Goal: Task Accomplishment & Management: Use online tool/utility

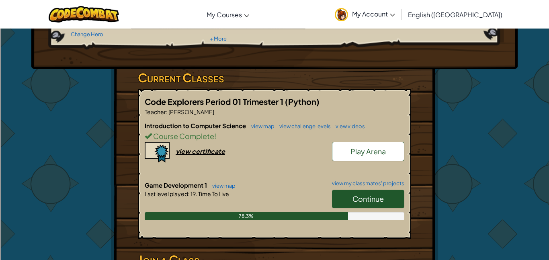
scroll to position [98, 0]
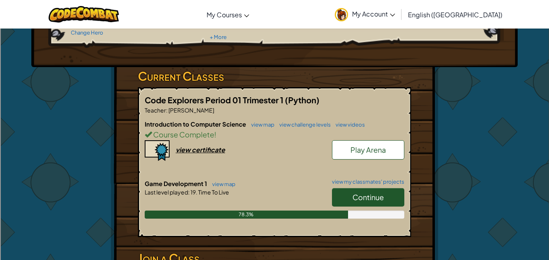
click at [355, 188] on link "Continue" at bounding box center [368, 197] width 72 height 18
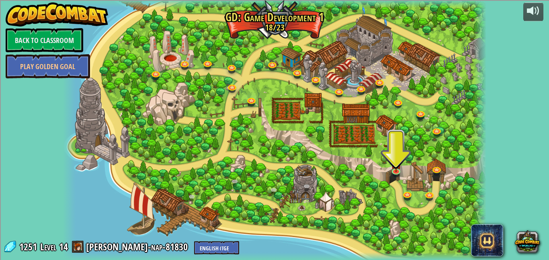
click at [386, 169] on div at bounding box center [274, 130] width 423 height 260
click at [388, 168] on div at bounding box center [274, 130] width 423 height 260
click at [395, 171] on div at bounding box center [396, 170] width 8 height 8
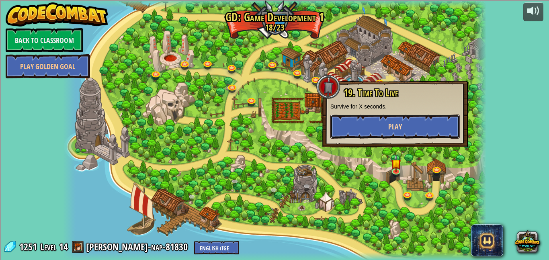
click at [437, 136] on button "Play" at bounding box center [394, 126] width 129 height 24
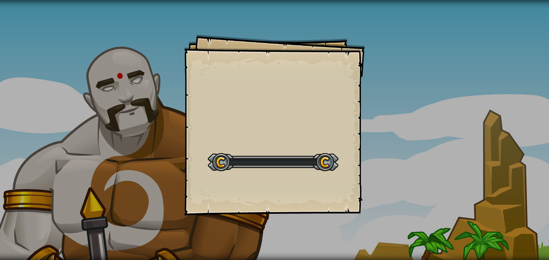
click at [434, 129] on div "Goals Start Level Error loading from server. Try refreshing the page. You'll ne…" at bounding box center [274, 130] width 549 height 260
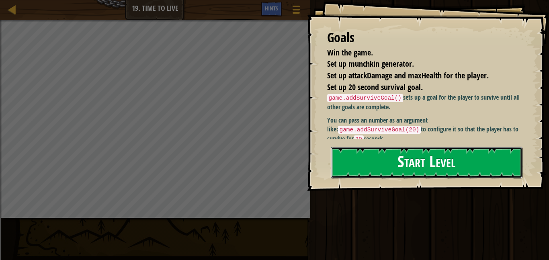
click at [480, 166] on button "Start Level" at bounding box center [427, 163] width 192 height 32
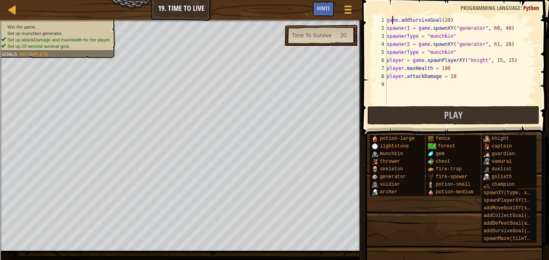
click at [391, 21] on div "game . addSurviveGoal ( 20 ) spawner1 = game . spawnXY ( "generator" , 60 , 40 …" at bounding box center [461, 68] width 152 height 104
type textarea "game.addSurviveGoal(20)"
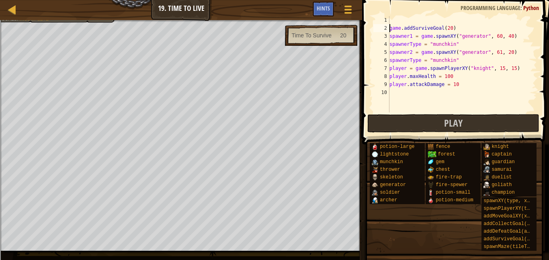
click at [394, 22] on div "game . addSurviveGoal ( 20 ) spawner1 = game . spawnXY ( "generator" , 60 , 40 …" at bounding box center [462, 72] width 149 height 112
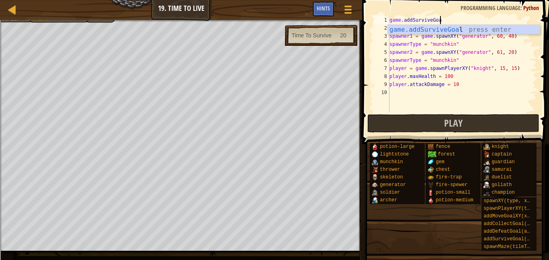
type textarea "game.addSurviveGoal"
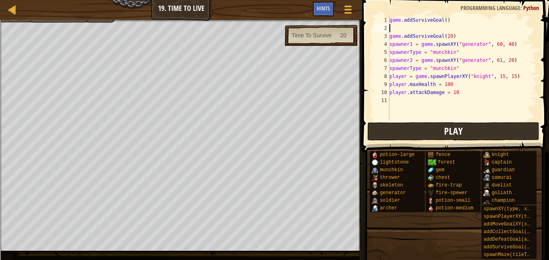
scroll to position [4, 0]
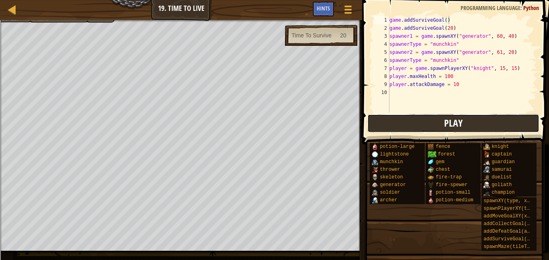
click at [457, 123] on span "Play" at bounding box center [453, 122] width 18 height 13
click at [457, 74] on div "game . addSurviveGoal ( ) game . addSurviveGoal ( 20 ) spawner1 = game . spawnX…" at bounding box center [462, 72] width 149 height 112
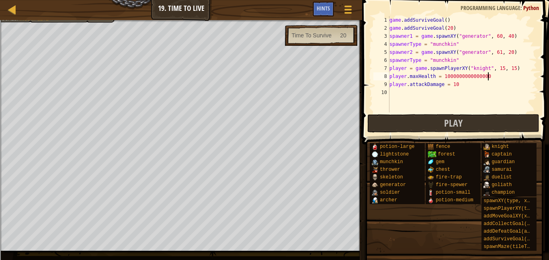
click at [486, 88] on div "game . addSurviveGoal ( ) game . addSurviveGoal ( 20 ) spawner1 = game . spawnX…" at bounding box center [462, 72] width 149 height 112
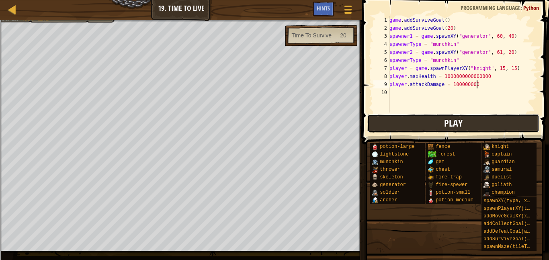
click at [459, 118] on span "Play" at bounding box center [453, 122] width 18 height 13
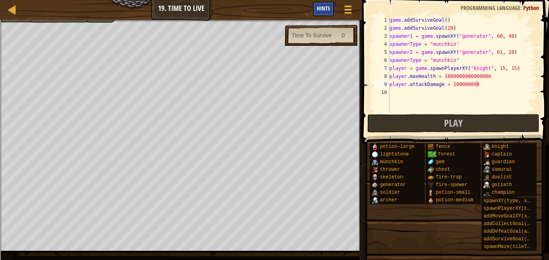
click at [316, 14] on div "Hints" at bounding box center [322, 9] width 21 height 15
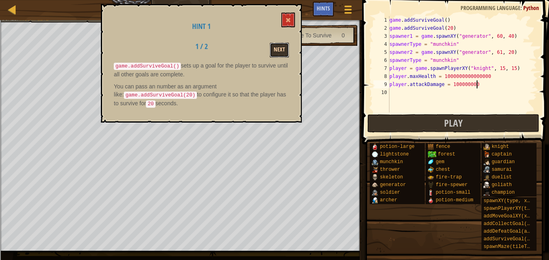
click at [280, 47] on button "Next" at bounding box center [278, 50] width 19 height 15
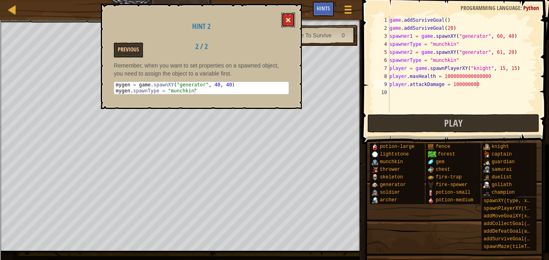
click at [287, 18] on span at bounding box center [288, 20] width 6 height 6
click at [0, 196] on div at bounding box center [1, 141] width 2 height 243
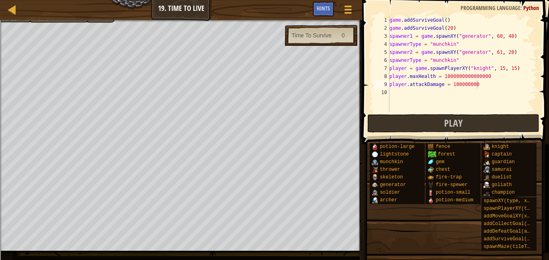
click at [410, 37] on div "game . addSurviveGoal ( ) game . addSurviveGoal ( 20 ) spawner1 = game . spawnX…" at bounding box center [462, 72] width 149 height 112
click at [409, 51] on div "game . addSurviveGoal ( ) game . addSurviveGoal ( 20 ) mygen = game . spawnXY (…" at bounding box center [462, 72] width 149 height 112
click at [413, 65] on div "game . addSurviveGoal ( ) game . addSurviveGoal ( 20 ) mygen = game . spawnXY (…" at bounding box center [462, 72] width 149 height 112
click at [409, 60] on div "game . addSurviveGoal ( ) game . addSurviveGoal ( 20 ) mygen = game . spawnXY (…" at bounding box center [462, 72] width 149 height 112
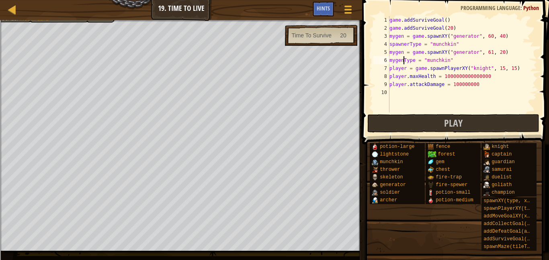
click at [418, 49] on div "game . addSurviveGoal ( ) game . addSurviveGoal ( 20 ) mygen = game . spawnXY (…" at bounding box center [462, 72] width 149 height 112
type textarea "mygenType = "munchkin""
click at [439, 97] on div "game . addSurviveGoal ( ) game . addSurviveGoal ( 20 ) mygen = game . spawnXY (…" at bounding box center [462, 72] width 149 height 112
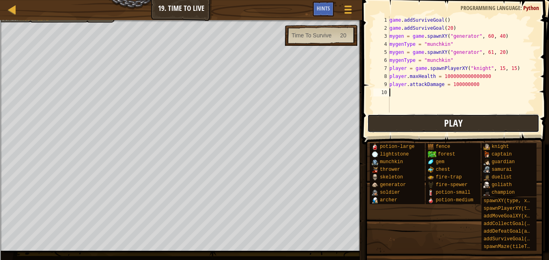
click at [399, 124] on button "Play" at bounding box center [453, 123] width 172 height 18
click at [504, 82] on div "game . addSurviveGoal ( ) game . addSurviveGoal ( 20 ) mygen = game . spawnXY (…" at bounding box center [462, 72] width 149 height 112
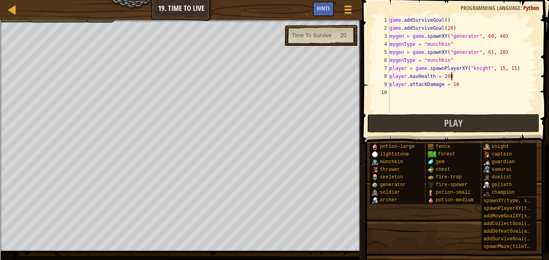
type textarea "player.maxHealth = 2000"
click at [494, 89] on div "game . addSurviveGoal ( ) game . addSurviveGoal ( 20 ) mygen = game . spawnXY (…" at bounding box center [462, 72] width 149 height 112
click at [494, 88] on div "game . addSurviveGoal ( ) game . addSurviveGoal ( 20 ) mygen = game . spawnXY (…" at bounding box center [462, 72] width 149 height 112
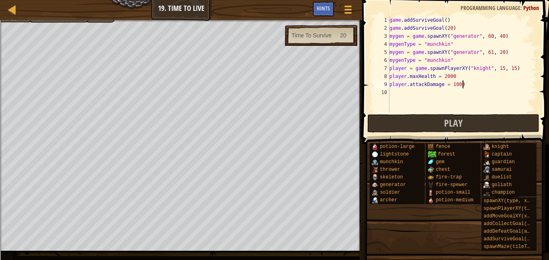
scroll to position [4, 10]
click at [327, 12] on div "Hints" at bounding box center [322, 9] width 21 height 15
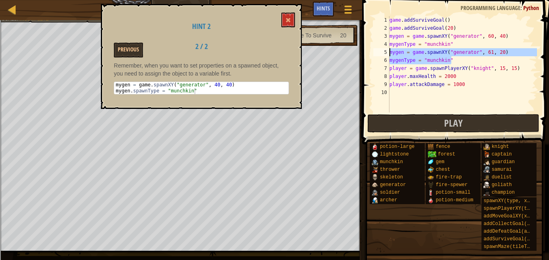
drag, startPoint x: 507, startPoint y: 63, endPoint x: 390, endPoint y: 54, distance: 118.0
click at [390, 54] on div "game . addSurviveGoal ( ) game . addSurviveGoal ( 20 ) mygen = game . spawnXY (…" at bounding box center [462, 72] width 149 height 112
type textarea "="
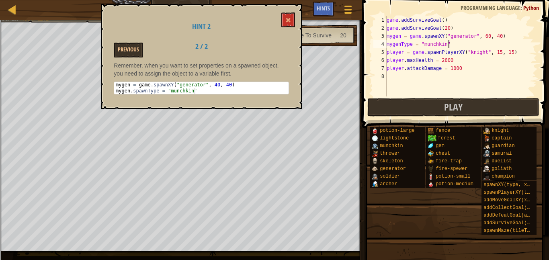
click at [392, 117] on span at bounding box center [455, 53] width 193 height 152
click at [392, 114] on button "Play" at bounding box center [453, 107] width 172 height 18
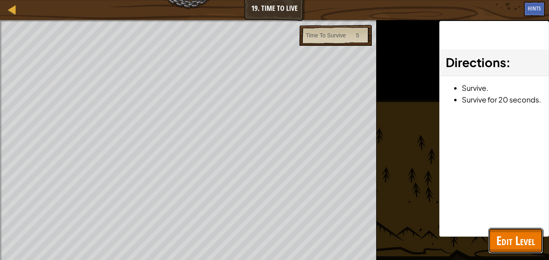
click at [522, 236] on span "Edit Level" at bounding box center [515, 240] width 39 height 16
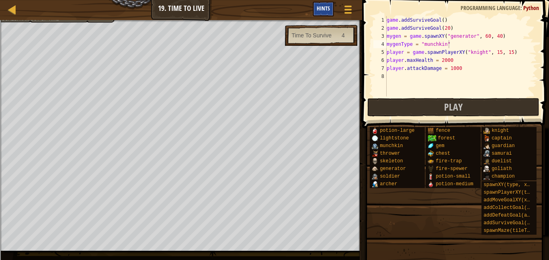
click at [315, 11] on div "Hints" at bounding box center [322, 9] width 21 height 15
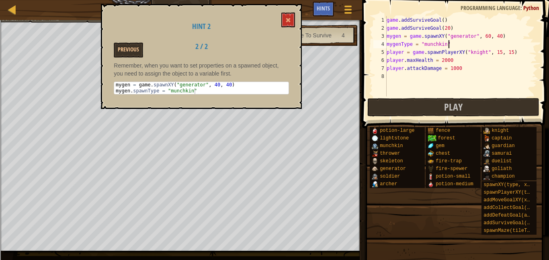
click at [401, 49] on div "game . addSurviveGoal ( ) game . addSurviveGoal ( 20 ) mygen = game . spawnXY (…" at bounding box center [461, 64] width 152 height 96
click at [401, 44] on div "game . addSurviveGoal ( ) game . addSurviveGoal ( 20 ) mygen = game . spawnXY (…" at bounding box center [461, 64] width 152 height 96
click at [418, 57] on div "game . addSurviveGoal ( ) game . addSurviveGoal ( 20 ) mygen = game . spawnXY (…" at bounding box center [461, 64] width 152 height 96
type textarea "player.maxHealth = 2000"
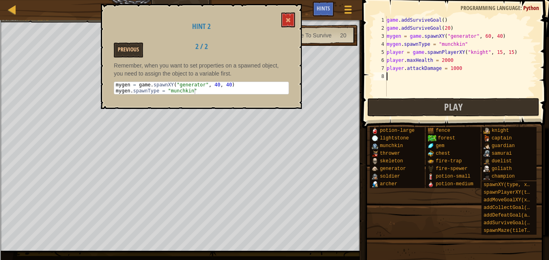
click at [401, 86] on div "game . addSurviveGoal ( ) game . addSurviveGoal ( 20 ) mygen = game . spawnXY (…" at bounding box center [461, 64] width 152 height 96
click at [416, 105] on button "Play" at bounding box center [453, 107] width 172 height 18
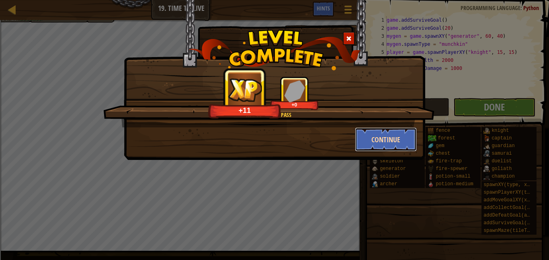
click at [406, 144] on button "Continue" at bounding box center [386, 139] width 62 height 24
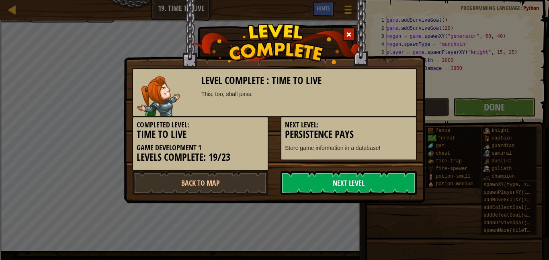
click at [398, 181] on link "Next Level" at bounding box center [348, 183] width 136 height 24
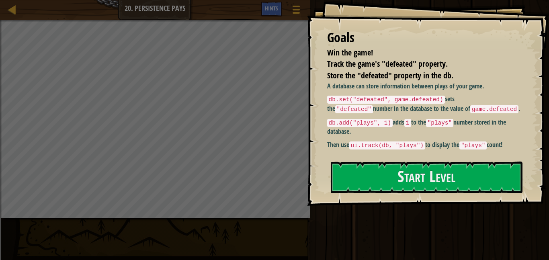
drag, startPoint x: 418, startPoint y: 141, endPoint x: 361, endPoint y: 139, distance: 57.1
click at [361, 139] on div "A database can store information between plays of your game. db.set("defeated",…" at bounding box center [424, 116] width 194 height 68
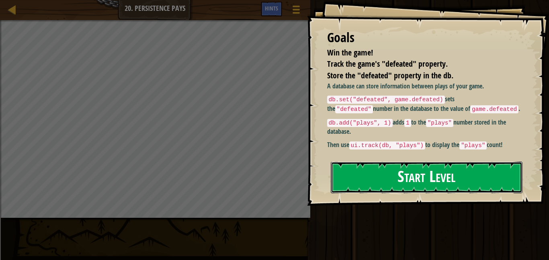
click at [378, 173] on button "Start Level" at bounding box center [427, 177] width 192 height 32
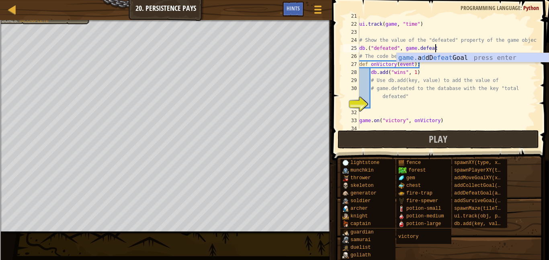
scroll to position [4, 11]
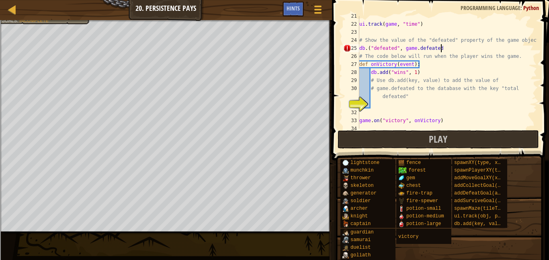
type textarea "db.("defeated", game.defeated)"
click at [417, 112] on div "ui . track ( game , "time" ) # Show the value of the "defeated" property of the…" at bounding box center [446, 76] width 179 height 129
click at [396, 101] on div "ui . track ( game , "time" ) # Show the value of the "defeated" property of the…" at bounding box center [446, 76] width 179 height 129
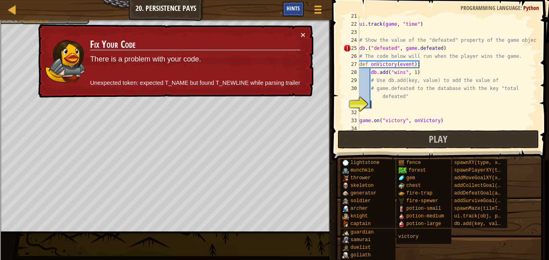
click at [295, 8] on span "Hints" at bounding box center [292, 8] width 13 height 8
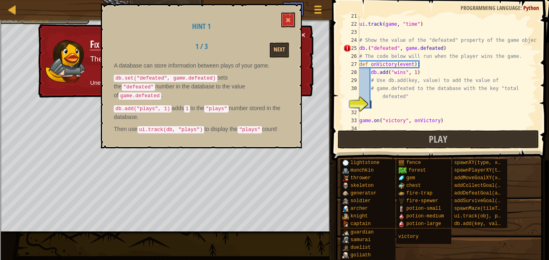
click at [365, 51] on div "ui . track ( game , "time" ) # Show the value of the "defeated" property of the…" at bounding box center [446, 76] width 179 height 129
type textarea "db.set("defeated", game.defeated)"
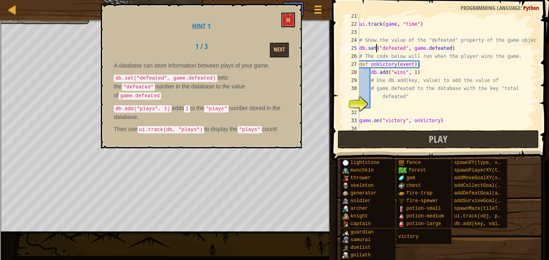
scroll to position [4, 2]
click at [381, 101] on div "ui . track ( game , "time" ) # Show the value of the "defeated" property of the…" at bounding box center [446, 76] width 179 height 129
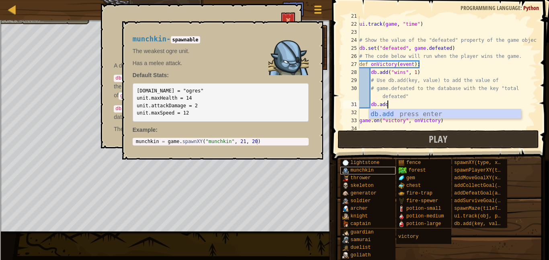
scroll to position [4, 4]
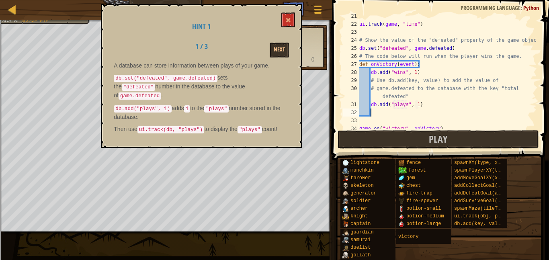
type textarea "db.add("plays", 1)u"
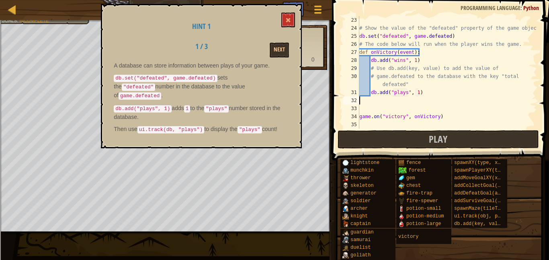
scroll to position [184, 0]
click at [419, 92] on div "ui . track ( game , "time" ) # Show the value of the "defeated" property of the…" at bounding box center [446, 72] width 179 height 129
type textarea "db.add("plays", 1)"
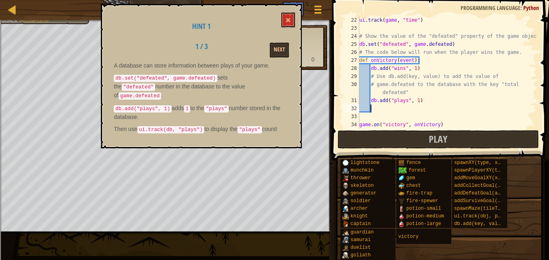
type textarea "i"
drag, startPoint x: 456, startPoint y: 43, endPoint x: 360, endPoint y: 45, distance: 95.6
click at [360, 45] on div "ui . track ( game , "time" ) # Show the value of the "defeated" property of the…" at bounding box center [446, 80] width 179 height 129
click at [365, 46] on div "ui . track ( game , "time" ) # Show the value of the "defeated" property of the…" at bounding box center [446, 72] width 179 height 112
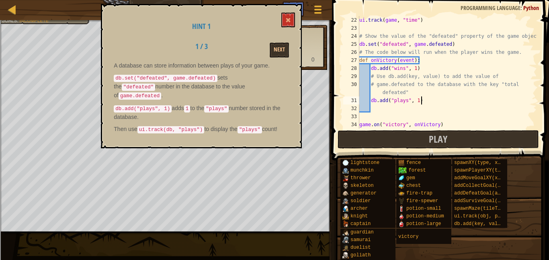
click at [421, 103] on div "ui . track ( game , "time" ) # Show the value of the "defeated" property of the…" at bounding box center [446, 80] width 179 height 129
type textarea "db.add("plays", 1)"
click at [394, 106] on div "ui . track ( game , "time" ) # Show the value of the "defeated" property of the…" at bounding box center [446, 80] width 179 height 129
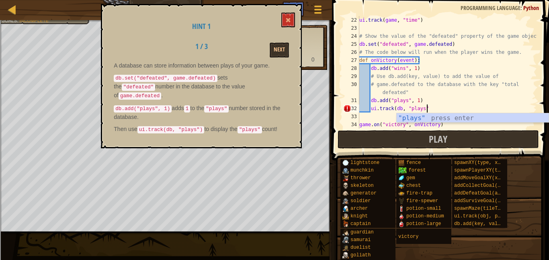
scroll to position [4, 10]
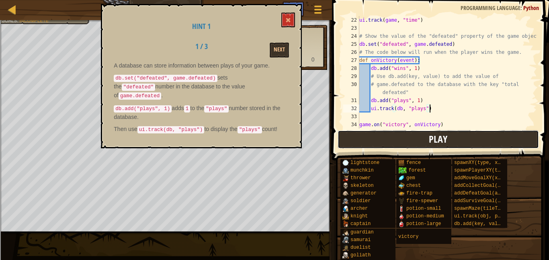
click at [400, 140] on button "Play" at bounding box center [437, 139] width 201 height 18
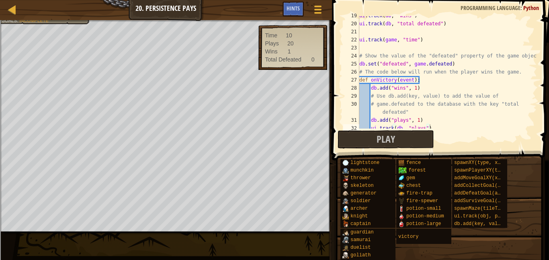
scroll to position [157, 0]
click at [455, 57] on div "ui . track ( db , "wins" ) ui . track ( db , "total defeated" ) ui . track ( ga…" at bounding box center [446, 76] width 179 height 129
click at [455, 57] on div "ui . track ( db , "wins" ) ui . track ( db , "total defeated" ) ui . track ( ga…" at bounding box center [446, 72] width 179 height 112
click at [455, 57] on div "ui . track ( db , "wins" ) ui . track ( db , "total defeated" ) ui . track ( ga…" at bounding box center [446, 76] width 179 height 129
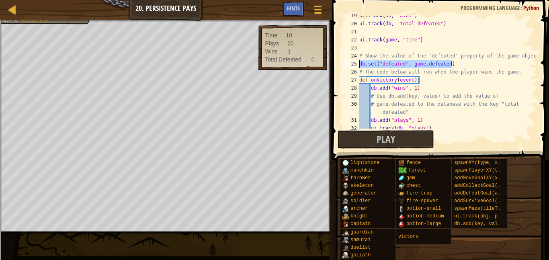
drag, startPoint x: 454, startPoint y: 64, endPoint x: 343, endPoint y: 64, distance: 110.4
click at [343, 64] on div "# Show the value of the "defeated" property of the game object 19 20 21 22 23 2…" at bounding box center [438, 72] width 195 height 112
type textarea "\"
click at [300, 6] on div "Hints" at bounding box center [292, 9] width 21 height 15
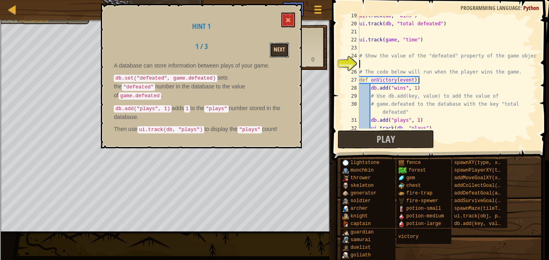
click at [280, 52] on button "Next" at bounding box center [278, 50] width 19 height 15
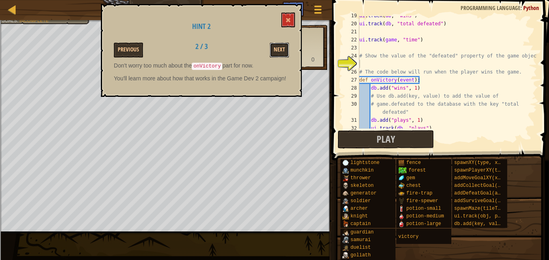
click at [280, 52] on button "Next" at bounding box center [278, 50] width 19 height 15
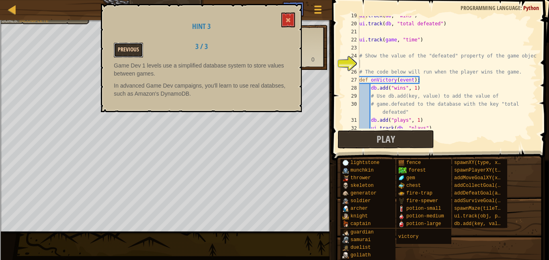
click at [135, 47] on button "Previous" at bounding box center [128, 50] width 29 height 15
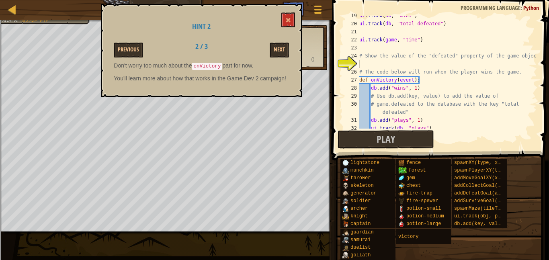
click at [135, 47] on button "Previous" at bounding box center [128, 50] width 29 height 15
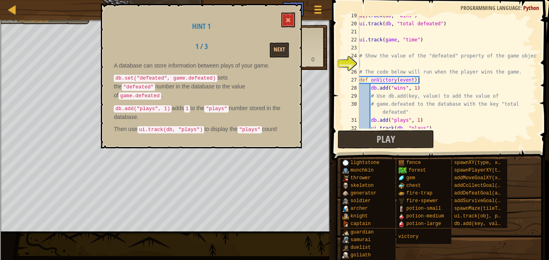
click at [135, 47] on div "1 / 3 Next" at bounding box center [201, 50] width 187 height 15
click at [373, 65] on div "ui . track ( db , "wins" ) ui . track ( db , "total defeated" ) ui . track ( ga…" at bounding box center [446, 76] width 179 height 129
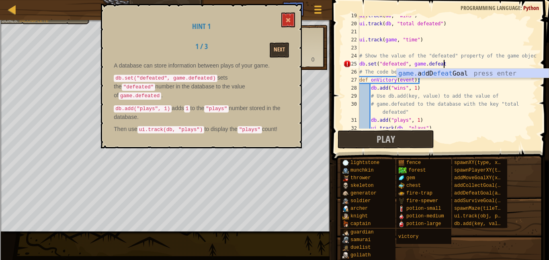
scroll to position [4, 12]
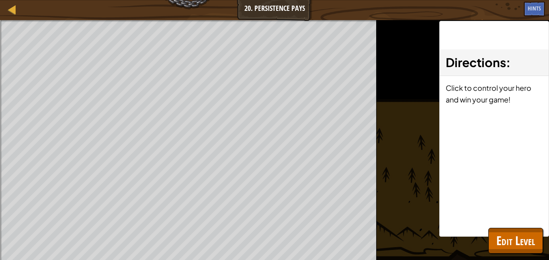
click at [523, 222] on div "Directions : Click to control your hero and win your game!" at bounding box center [494, 129] width 110 height 216
click at [522, 226] on div "Directions : Click to control your hero and win your game!" at bounding box center [494, 129] width 110 height 216
click at [524, 231] on button "Edit Level" at bounding box center [515, 241] width 55 height 26
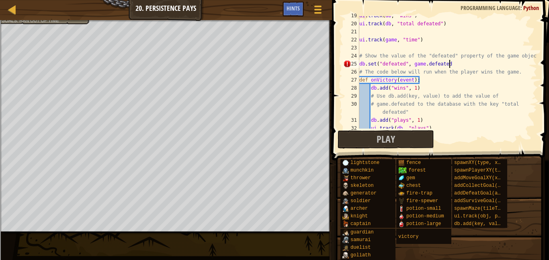
click at [476, 64] on div "ui . track ( db , "wins" ) ui . track ( db , "total defeated" ) ui . track ( ga…" at bounding box center [446, 76] width 179 height 129
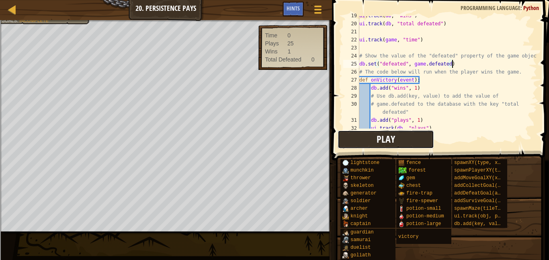
click at [377, 142] on span "Play" at bounding box center [385, 139] width 18 height 13
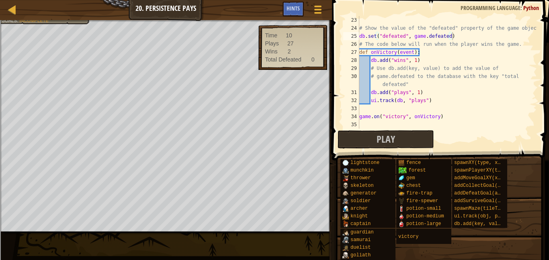
scroll to position [185, 0]
click at [288, 9] on span "Hints" at bounding box center [292, 8] width 13 height 8
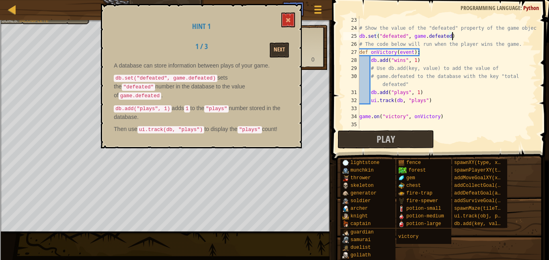
click at [397, 79] on div "# Show the value of the "defeated" property of the game object db . set ( "defe…" at bounding box center [446, 80] width 179 height 129
click at [433, 102] on div "# Show the value of the "defeated" property of the game object db . set ( "defe…" at bounding box center [446, 80] width 179 height 129
drag, startPoint x: 447, startPoint y: 60, endPoint x: 411, endPoint y: 58, distance: 36.2
click at [411, 58] on div "# Show the value of the "defeated" property of the game object db . set ( "defe…" at bounding box center [446, 80] width 179 height 129
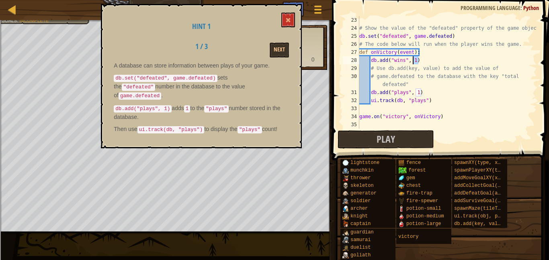
scroll to position [4, 8]
click at [411, 58] on div "# Show the value of the "defeated" property of the game object db . set ( "defe…" at bounding box center [446, 72] width 179 height 112
click at [371, 98] on div "# Show the value of the "defeated" property of the game object db . set ( "defe…" at bounding box center [446, 80] width 179 height 129
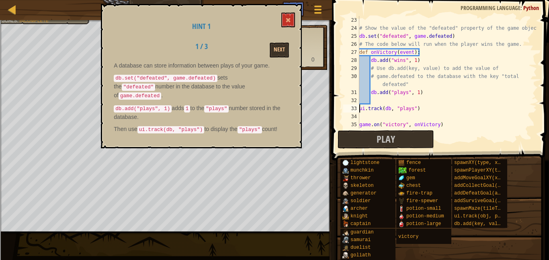
type textarea "ui.track(db, "plays")"
click at [410, 148] on button "Play" at bounding box center [385, 139] width 96 height 18
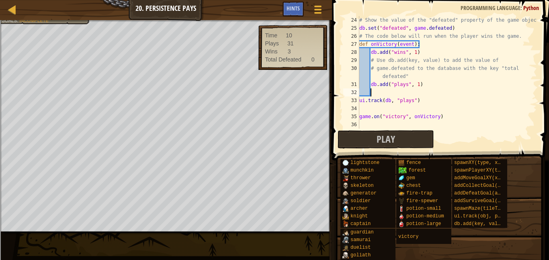
scroll to position [4, 1]
click at [384, 96] on div "# Show the value of the "defeated" property of the game object db . set ( "defe…" at bounding box center [446, 80] width 179 height 129
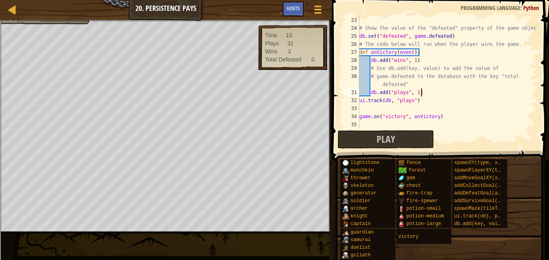
scroll to position [185, 0]
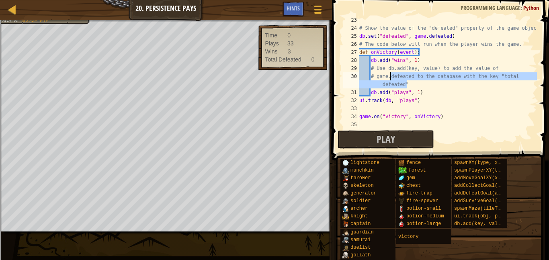
drag, startPoint x: 413, startPoint y: 81, endPoint x: 389, endPoint y: 72, distance: 25.5
click at [389, 72] on div "# Show the value of the "defeated" property of the game object db . set ( "defe…" at bounding box center [446, 80] width 179 height 129
click at [389, 72] on div "# Show the value of the "defeated" property of the game object db . set ( "defe…" at bounding box center [446, 72] width 179 height 112
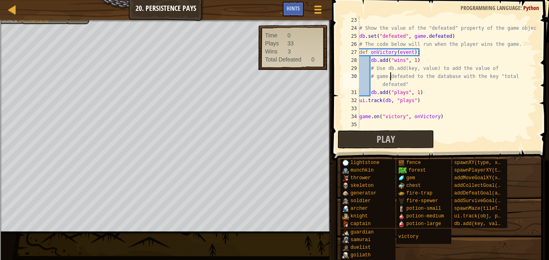
click at [389, 72] on div "# Show the value of the "defeated" property of the game object db . set ( "defe…" at bounding box center [446, 80] width 179 height 129
click at [389, 72] on div "# Show the value of the "defeated" property of the game object db . set ( "defe…" at bounding box center [446, 72] width 179 height 112
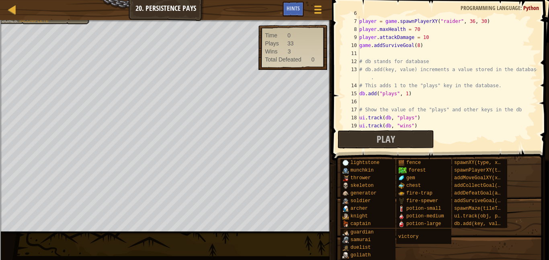
scroll to position [48, 0]
click at [385, 136] on span "Play" at bounding box center [385, 139] width 18 height 13
click at [408, 146] on button "Play" at bounding box center [385, 139] width 96 height 18
click at [392, 139] on span "Play" at bounding box center [385, 139] width 18 height 13
click at [385, 148] on button "Play" at bounding box center [385, 139] width 96 height 18
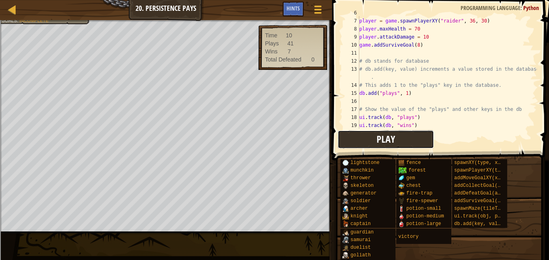
click at [424, 146] on button "Play" at bounding box center [385, 139] width 96 height 18
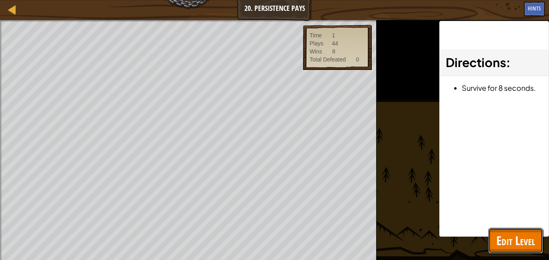
click at [498, 237] on span "Edit Level" at bounding box center [515, 240] width 39 height 16
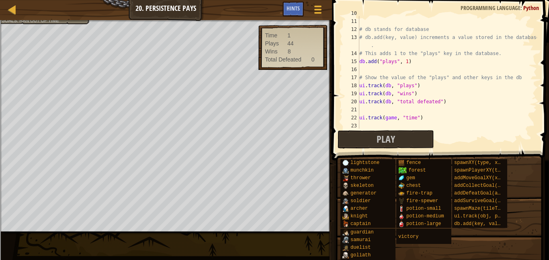
scroll to position [185, 0]
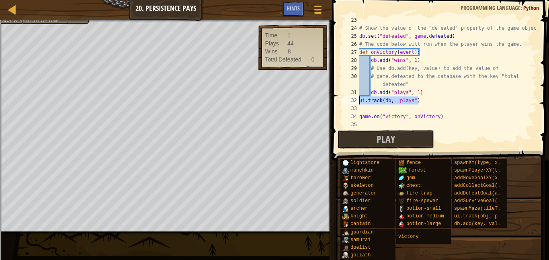
drag, startPoint x: 426, startPoint y: 100, endPoint x: 349, endPoint y: 103, distance: 77.1
click at [349, 103] on div "ui.track(db, "plays") 23 24 25 26 27 28 29 30 31 32 33 34 35 # Show the value o…" at bounding box center [438, 72] width 195 height 112
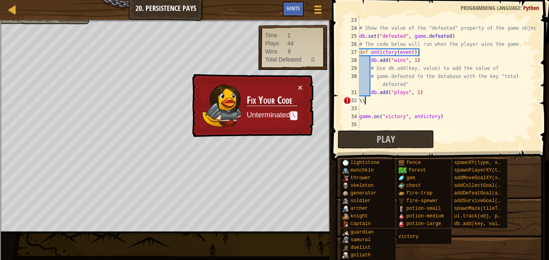
type textarea "\"
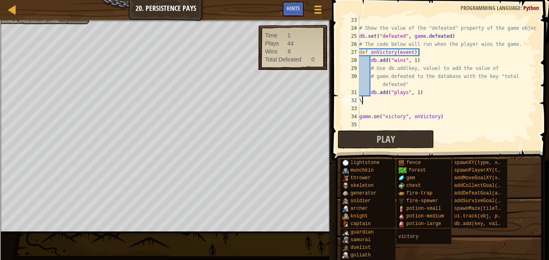
scroll to position [4, 0]
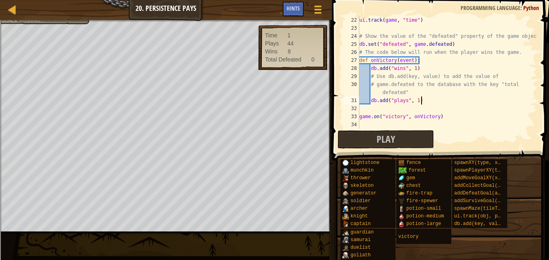
type textarea "db.add("plays", 1)"
click at [387, 106] on div "ui . track ( game , "time" ) # Show the value of the "defeated" property of the…" at bounding box center [446, 80] width 179 height 129
type textarea "db.add("plays", 1)"
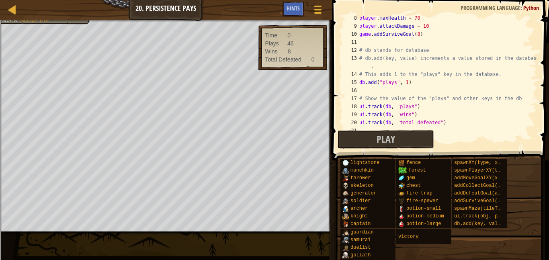
scroll to position [0, 0]
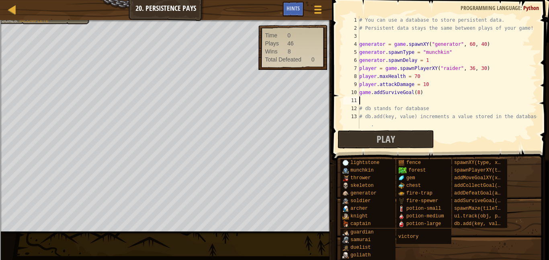
click at [398, 102] on div "# You can use a database to store persistent data. # Persistent data stays the …" at bounding box center [446, 80] width 179 height 129
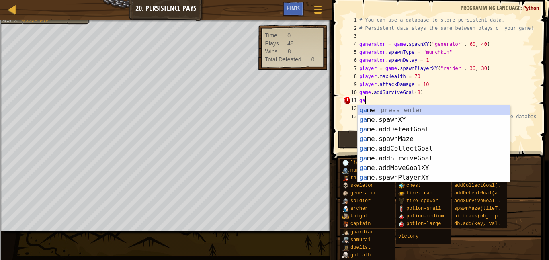
scroll to position [4, 0]
type textarea "g"
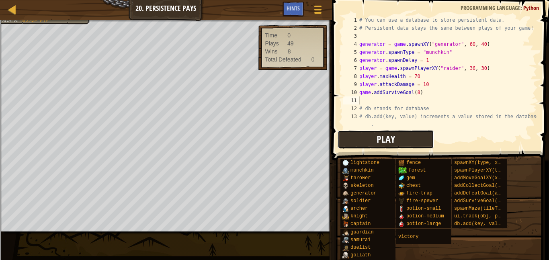
click at [396, 147] on button "Play" at bounding box center [385, 139] width 96 height 18
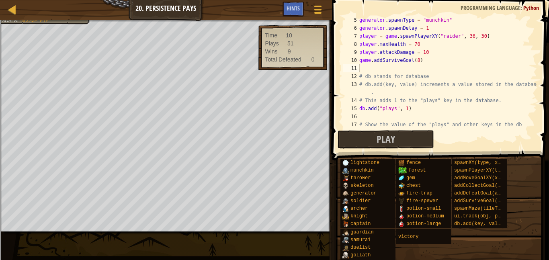
scroll to position [32, 0]
type textarea "game.addSurviveGoal(8)"
click at [383, 60] on div "generator . spawnType = "munchkin" generator . spawnDelay = 1 player = game . s…" at bounding box center [446, 80] width 179 height 129
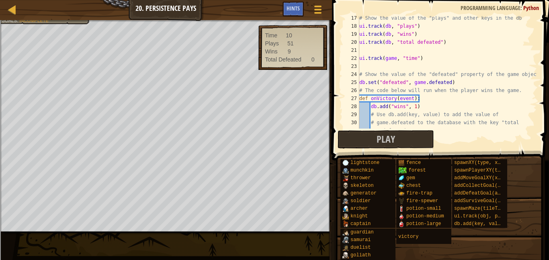
scroll to position [169, 0]
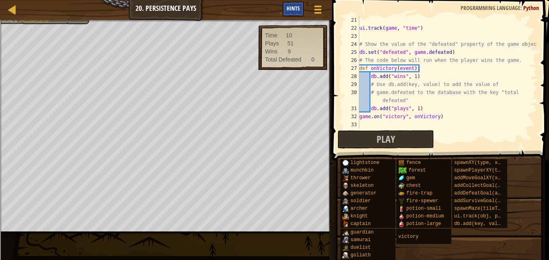
click at [300, 6] on div "Hints" at bounding box center [292, 9] width 21 height 15
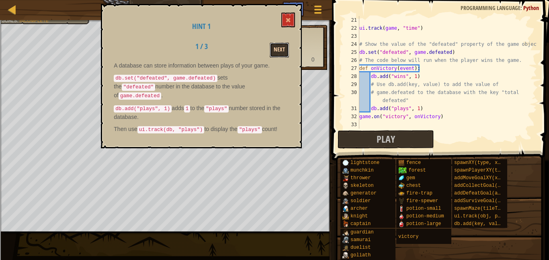
click at [280, 55] on button "Next" at bounding box center [278, 50] width 19 height 15
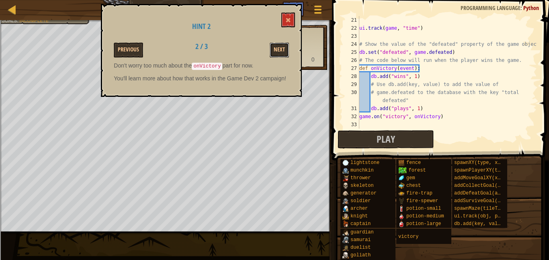
click at [280, 55] on button "Next" at bounding box center [278, 50] width 19 height 15
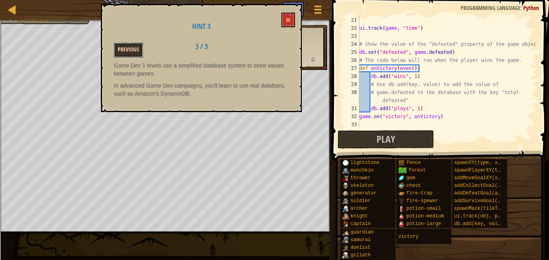
click at [139, 51] on button "Previous" at bounding box center [128, 50] width 29 height 15
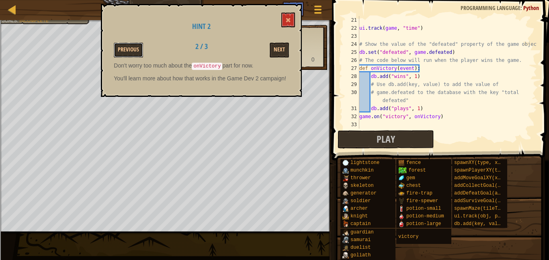
click at [139, 51] on button "Previous" at bounding box center [128, 50] width 29 height 15
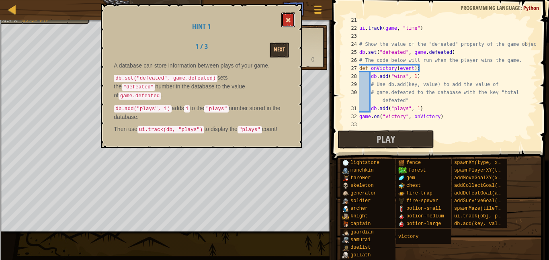
click at [290, 12] on button at bounding box center [288, 19] width 14 height 15
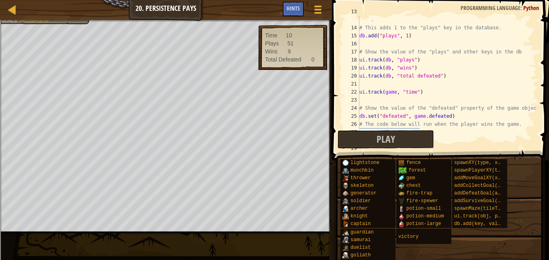
scroll to position [105, 0]
click at [440, 82] on div "# db.add(key, value) increments a value stored in the database . # This adds 1 …" at bounding box center [446, 76] width 179 height 137
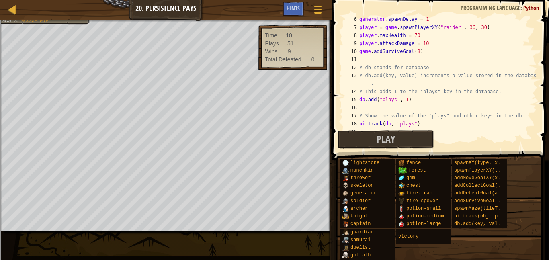
scroll to position [34, 0]
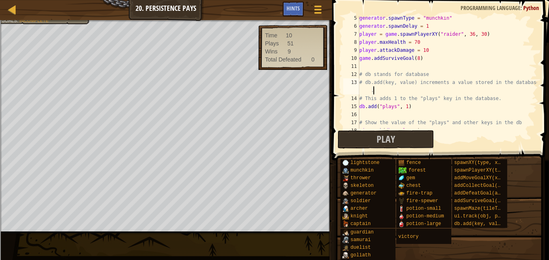
click at [435, 90] on div "generator . spawnType = "munchkin" generator . spawnDelay = 1 player = game . s…" at bounding box center [446, 78] width 179 height 129
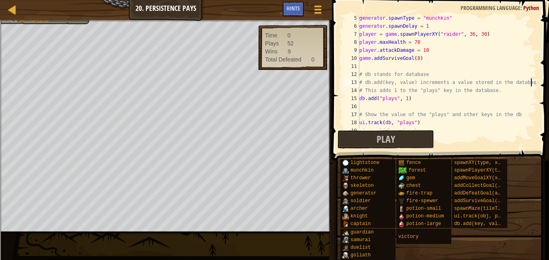
type textarea "# db.add(key, value) increments a value stored in the database"
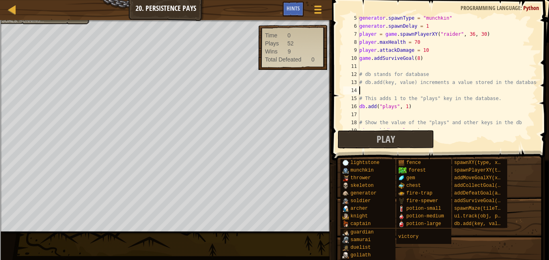
scroll to position [4, 0]
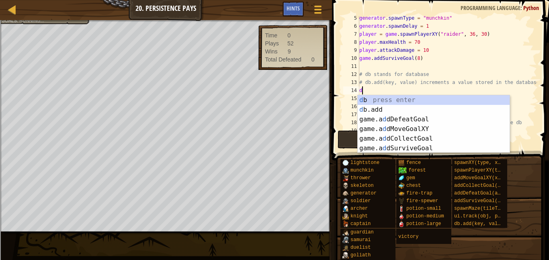
type textarea "d"
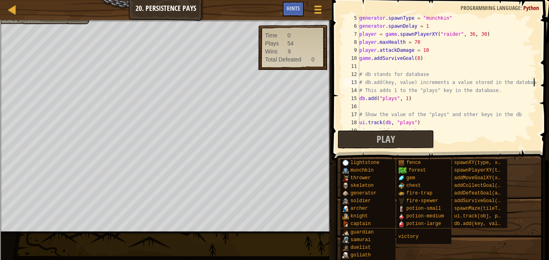
type textarea "# db.add(key, value) increments a value stored in the database"
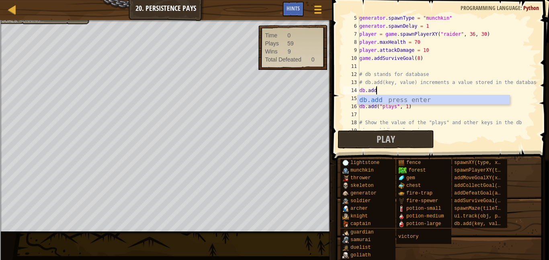
scroll to position [4, 2]
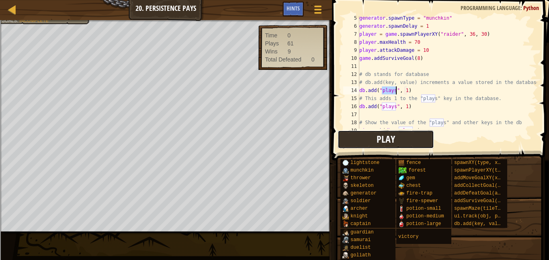
click at [429, 140] on button "Play" at bounding box center [385, 139] width 96 height 18
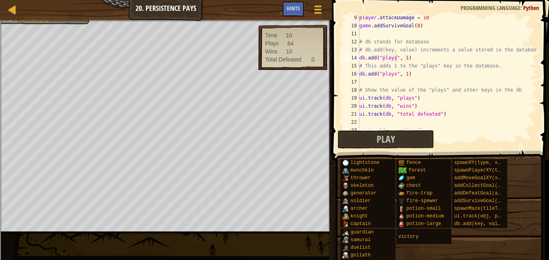
scroll to position [169, 0]
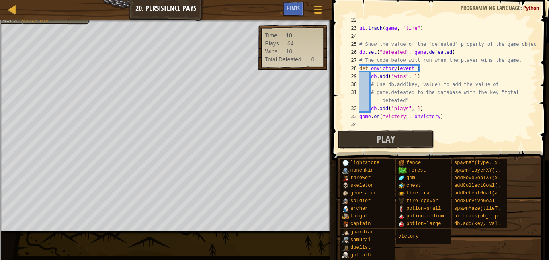
click at [449, 52] on div "ui . track ( game , "time" ) # Show the value of the "defeated" property of the…" at bounding box center [446, 80] width 179 height 129
click at [471, 105] on div "ui . track ( game , "time" ) # Show the value of the "defeated" property of the…" at bounding box center [446, 80] width 179 height 129
type textarea "db.add("plays", 1)"
click at [462, 123] on div "ui . track ( game , "time" ) # Show the value of the "defeated" property of the…" at bounding box center [446, 80] width 179 height 129
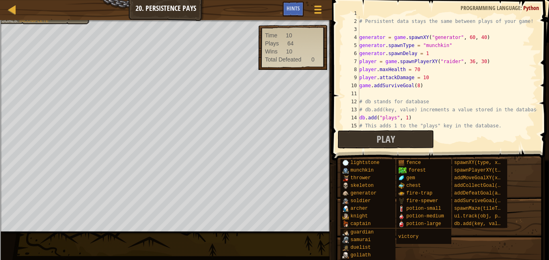
scroll to position [0, 0]
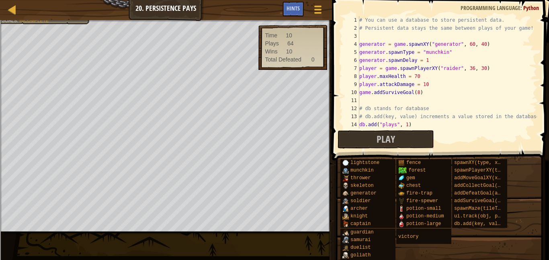
click at [417, 59] on div "# You can use a database to store persistent data. # Persistent data stays the …" at bounding box center [446, 80] width 179 height 129
click at [411, 71] on div "# You can use a database to store persistent data. # Persistent data stays the …" at bounding box center [446, 80] width 179 height 129
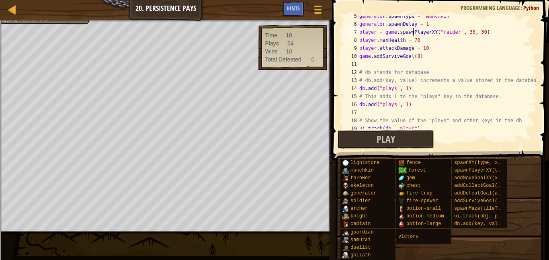
scroll to position [169, 0]
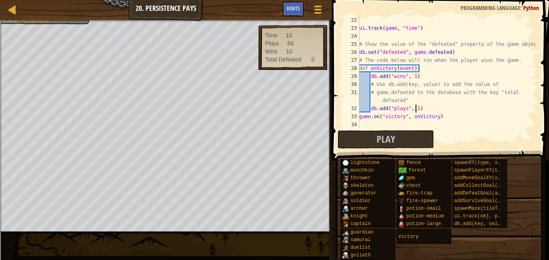
click at [414, 109] on div "ui . track ( game , "time" ) # Show the value of the "defeated" property of the…" at bounding box center [446, 80] width 179 height 129
click at [460, 138] on div "Play Done" at bounding box center [437, 139] width 201 height 18
click at [419, 143] on button "Play" at bounding box center [385, 139] width 96 height 18
drag, startPoint x: 451, startPoint y: 108, endPoint x: 434, endPoint y: 108, distance: 17.3
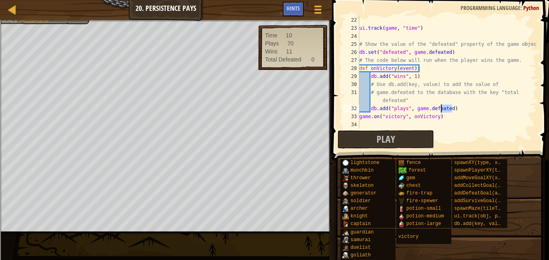
click at [434, 108] on div "ui . track ( game , "time" ) # Show the value of the "defeated" property of the…" at bounding box center [446, 80] width 179 height 129
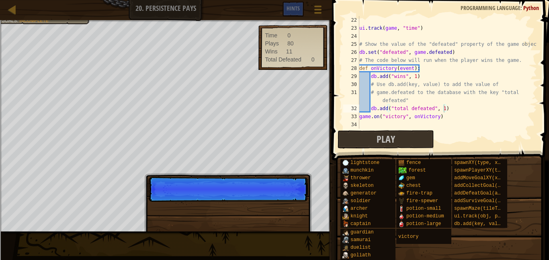
click at [419, 129] on span at bounding box center [440, 69] width 223 height 184
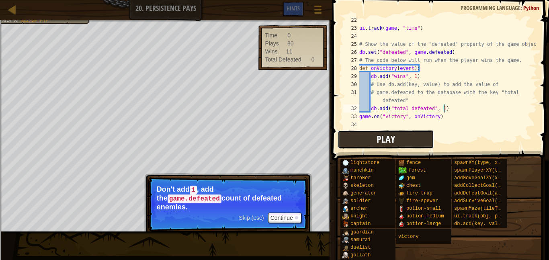
click at [408, 139] on button "Play" at bounding box center [385, 139] width 96 height 18
click at [289, 212] on button "Continue" at bounding box center [284, 217] width 33 height 10
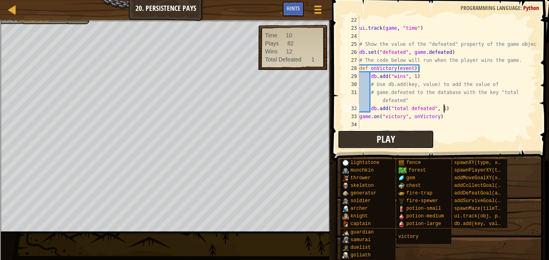
click at [394, 143] on span "Play" at bounding box center [385, 139] width 18 height 13
click at [499, 117] on div "ui . track ( game , "time" ) # Show the value of the "defeated" property of the…" at bounding box center [446, 80] width 179 height 129
click at [494, 108] on div "ui . track ( game , "time" ) # Show the value of the "defeated" property of the…" at bounding box center [446, 80] width 179 height 129
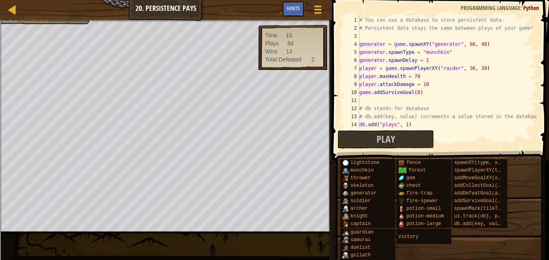
scroll to position [0, 0]
click at [454, 53] on div "# You can use a database to store persistent data. # Persistent data stays the …" at bounding box center [446, 80] width 179 height 129
click at [441, 63] on div "# You can use a database to store persistent data. # Persistent data stays the …" at bounding box center [446, 80] width 179 height 129
type textarea "generator.spawnDelay = 1"
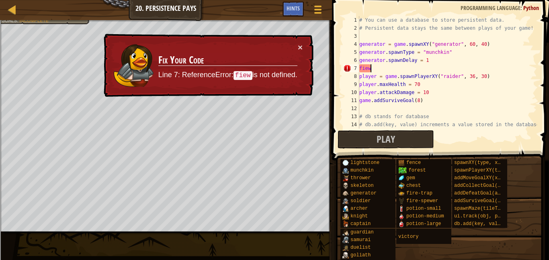
scroll to position [4, 1]
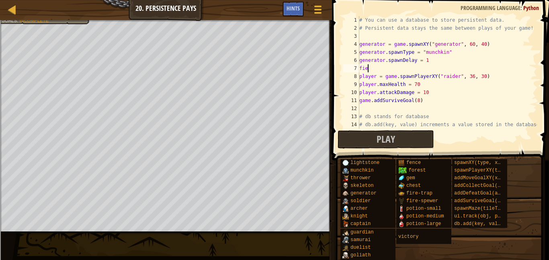
type textarea "f"
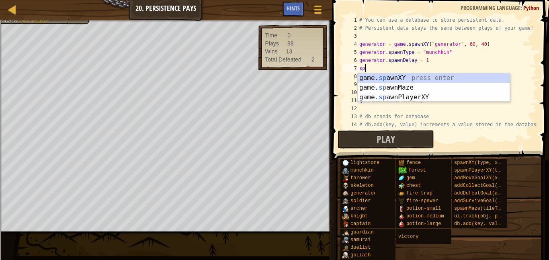
scroll to position [4, 0]
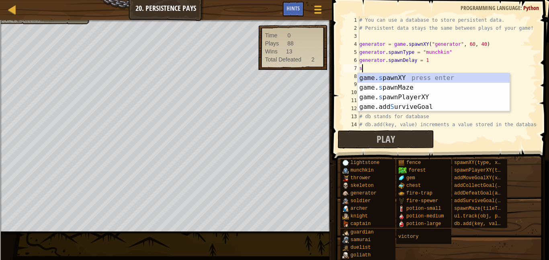
type textarea "s"
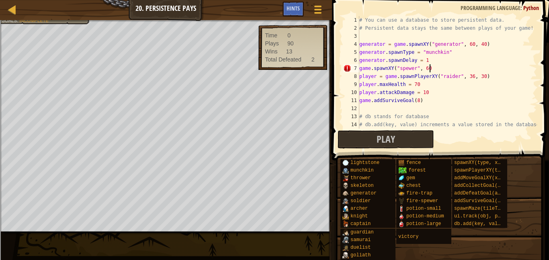
scroll to position [4, 10]
type textarea "game.spawnXY("spewer", 60, 41"
type textarea "game.spawnXY("spewer", 60, 41)"
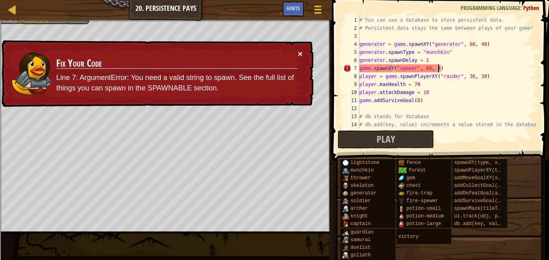
click at [298, 54] on button "×" at bounding box center [300, 53] width 5 height 8
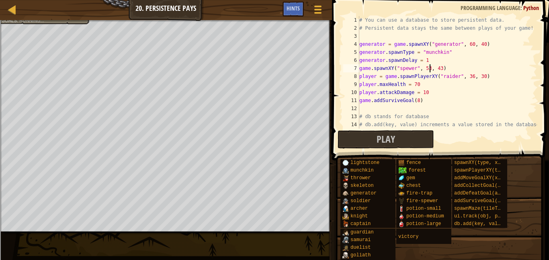
scroll to position [4, 10]
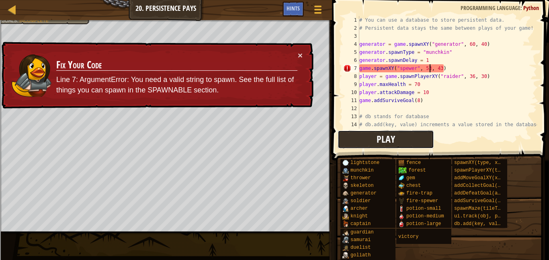
click at [416, 141] on button "Play" at bounding box center [385, 139] width 96 height 18
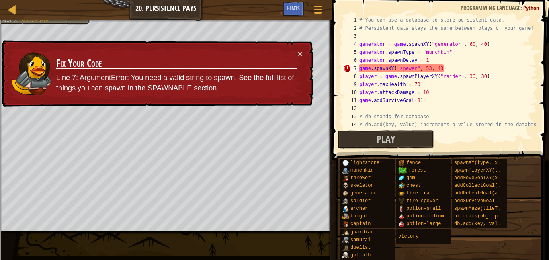
click at [398, 68] on div "# You can use a database to store persistent data. # Persistent data stays the …" at bounding box center [446, 80] width 179 height 129
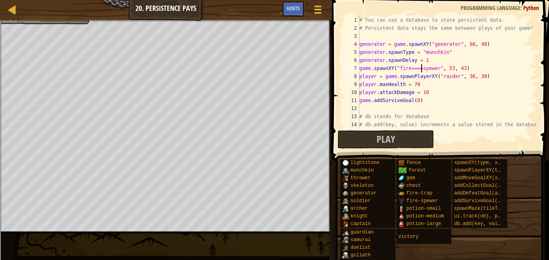
scroll to position [4, 9]
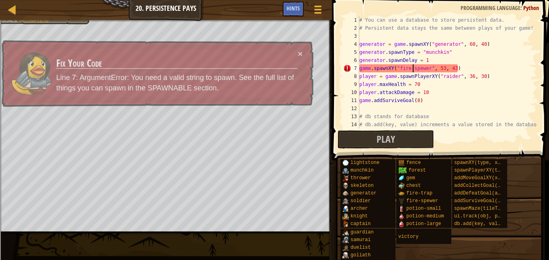
type textarea "game.spawnXY("fire-spewer", 53, 43)"
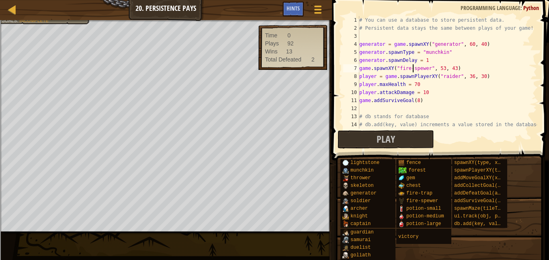
click at [458, 68] on div "# You can use a database to store persistent data. # Persistent data stays the …" at bounding box center [446, 80] width 179 height 129
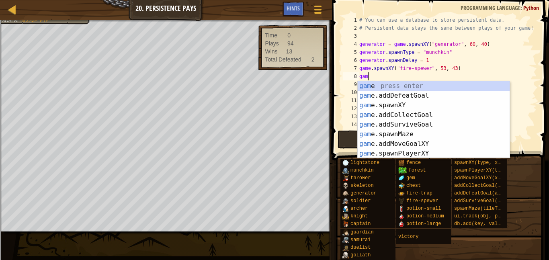
scroll to position [4, 0]
type textarea "g"
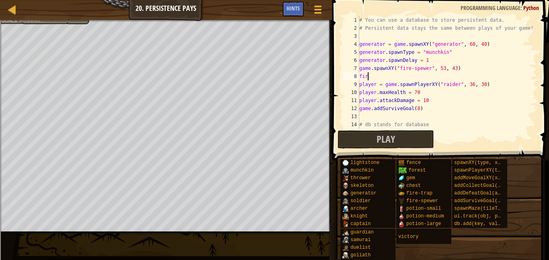
scroll to position [4, 1]
type textarea "f"
click at [362, 70] on div "# You can use a database to store persistent data. # Persistent data stays the …" at bounding box center [446, 80] width 179 height 129
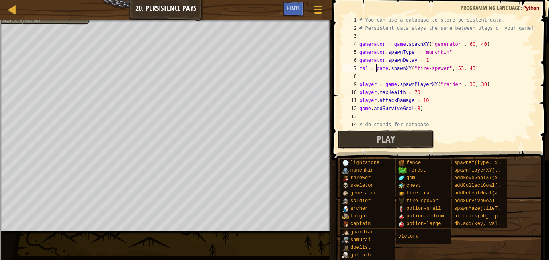
type textarea "fs1 = game.spawnXY("fire-spewer", 53, 43)"
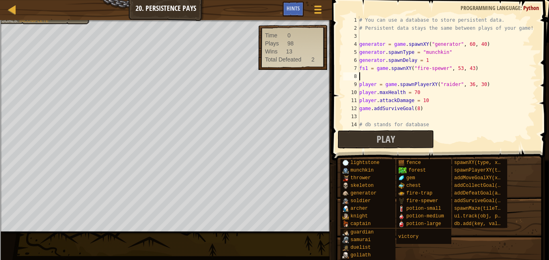
click at [369, 73] on div "# You can use a database to store persistent data. # Persistent data stays the …" at bounding box center [446, 80] width 179 height 129
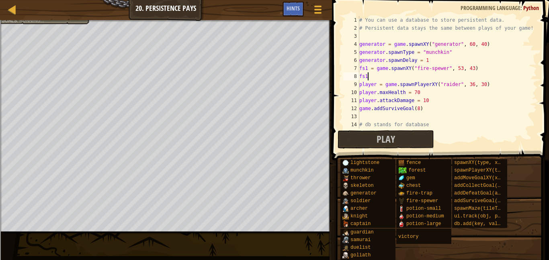
scroll to position [4, 1]
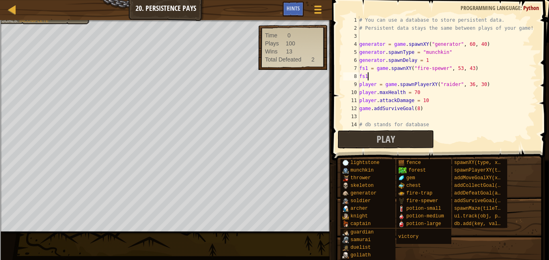
type textarea "f"
click at [382, 142] on span "Play" at bounding box center [385, 139] width 18 height 13
click at [380, 144] on span "Play" at bounding box center [385, 139] width 18 height 13
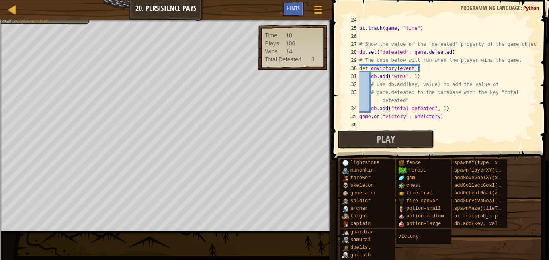
scroll to position [185, 0]
click at [20, 13] on div "Map Game Development 1 20. Persistence Pays Game Menu Done Hints" at bounding box center [166, 10] width 332 height 20
click at [5, 11] on div "Map Game Development 1 20. Persistence Pays Game Menu Done Hints" at bounding box center [166, 10] width 332 height 20
click at [10, 12] on div at bounding box center [12, 9] width 10 height 10
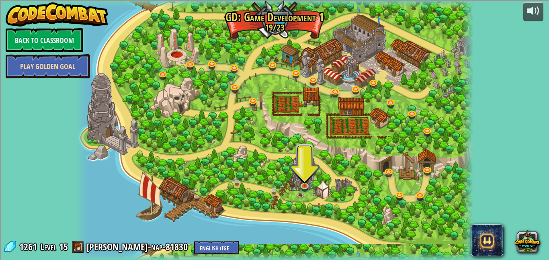
click at [69, 60] on link "Play Golden Goal" at bounding box center [48, 66] width 84 height 24
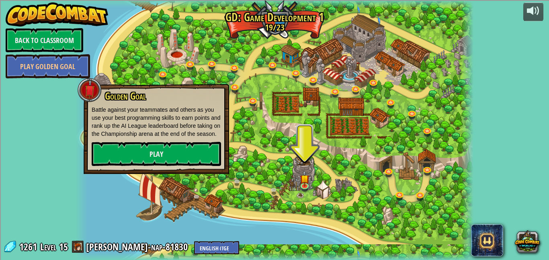
click at [101, 60] on div at bounding box center [275, 130] width 398 height 260
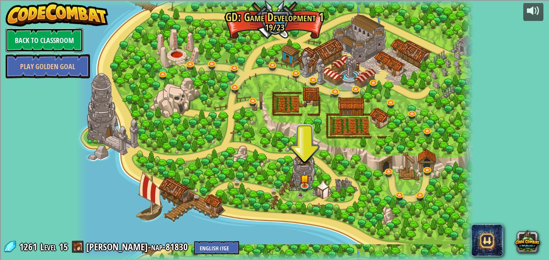
click at [79, 47] on link "Back to Classroom" at bounding box center [45, 40] width 78 height 24
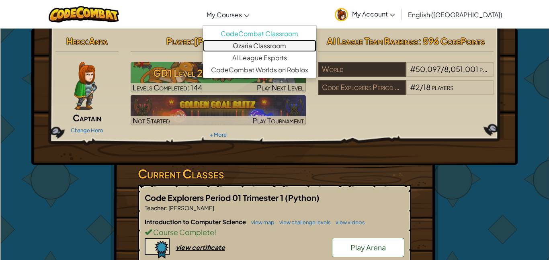
click at [282, 40] on link "Ozaria Classroom" at bounding box center [259, 46] width 113 height 12
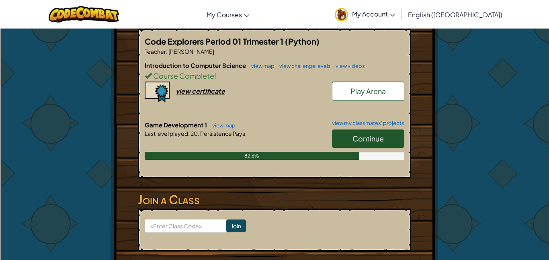
scroll to position [157, 0]
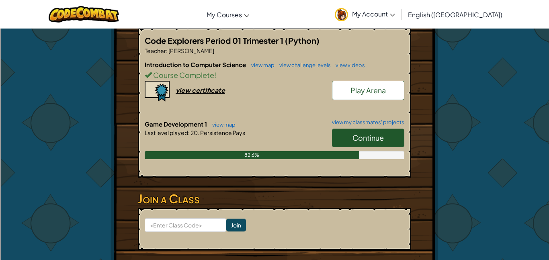
click at [375, 130] on link "Continue" at bounding box center [368, 138] width 72 height 18
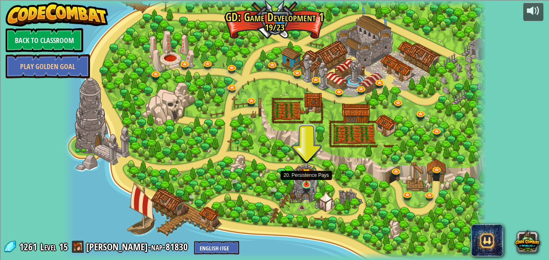
click at [305, 184] on img at bounding box center [306, 173] width 10 height 24
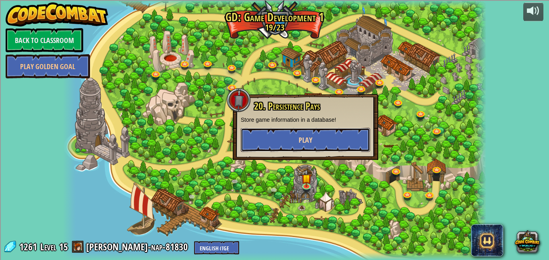
click at [274, 145] on button "Play" at bounding box center [305, 140] width 129 height 24
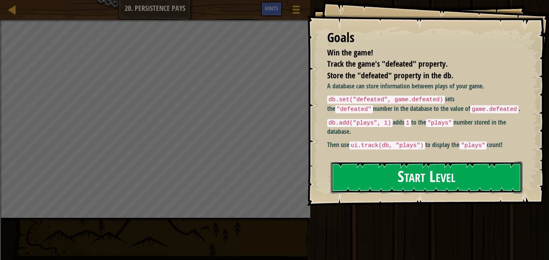
click at [385, 188] on button "Start Level" at bounding box center [427, 177] width 192 height 32
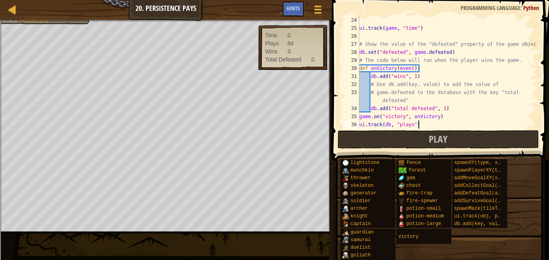
scroll to position [4, 8]
click at [443, 133] on span "Play" at bounding box center [438, 139] width 18 height 13
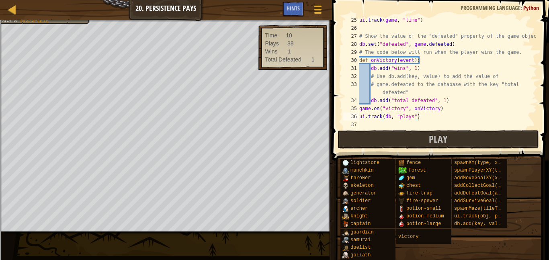
scroll to position [193, 0]
type textarea "db.add("total defeated", 1)"
drag, startPoint x: 450, startPoint y: 99, endPoint x: 362, endPoint y: 100, distance: 88.4
click at [362, 100] on div "ui . track ( game , "time" ) # Show the value of the "defeated" property of the…" at bounding box center [446, 80] width 179 height 129
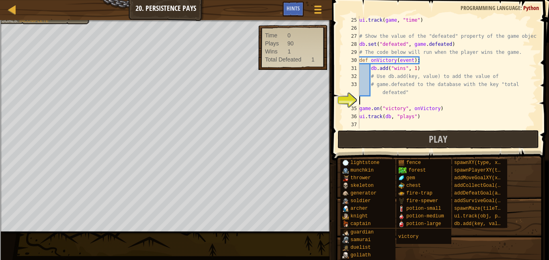
type textarea "# game.defeated to the database with the key "total defeated""
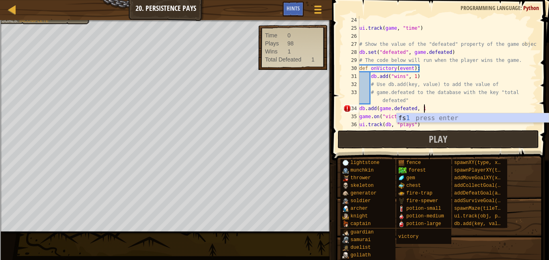
scroll to position [4, 9]
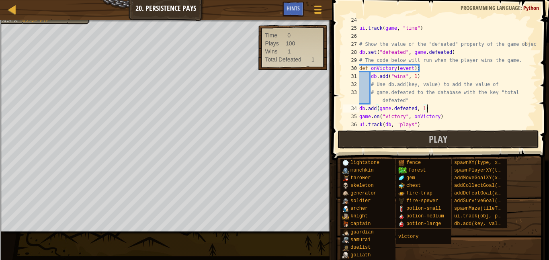
click at [389, 109] on div "ui . track ( game , "time" ) # Show the value of the "defeated" property of the…" at bounding box center [446, 80] width 179 height 129
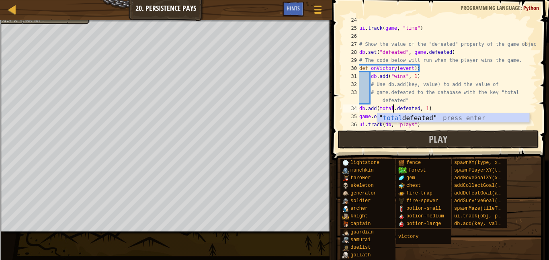
scroll to position [4, 5]
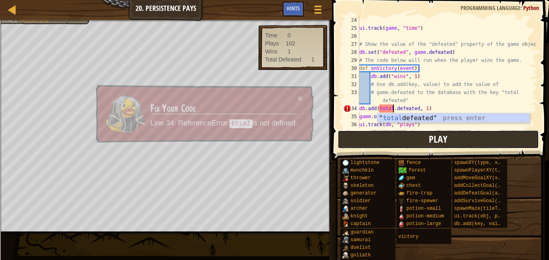
click at [430, 142] on span "Play" at bounding box center [438, 139] width 18 height 13
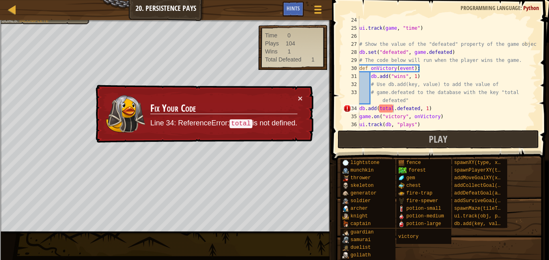
click at [393, 108] on div "ui . track ( game , "time" ) # Show the value of the "defeated" property of the…" at bounding box center [446, 80] width 179 height 129
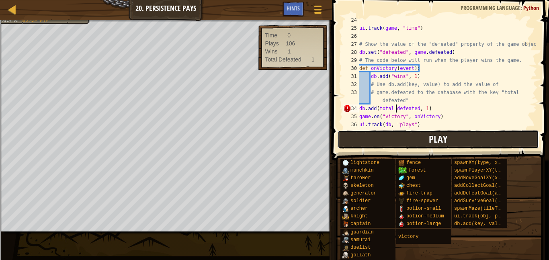
click at [497, 137] on button "Play" at bounding box center [437, 139] width 201 height 18
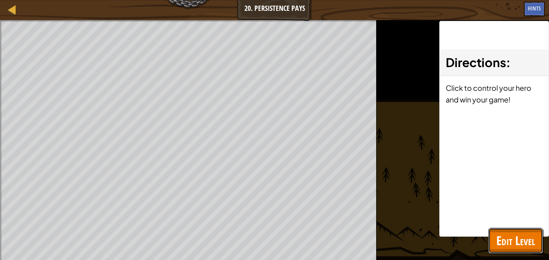
click at [516, 244] on span "Edit Level" at bounding box center [515, 240] width 39 height 16
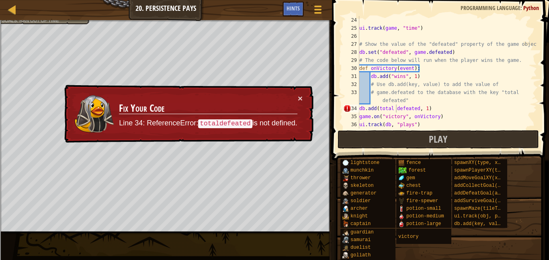
click at [401, 106] on div "ui . track ( game , "time" ) # Show the value of the "defeated" property of the…" at bounding box center [446, 80] width 179 height 129
click at [407, 111] on div "ui . track ( game , "time" ) # Show the value of the "defeated" property of the…" at bounding box center [446, 80] width 179 height 129
click at [412, 116] on div "ui . track ( game , "time" ) # Show the value of the "defeated" property of the…" at bounding box center [446, 80] width 179 height 129
click at [396, 108] on div "ui . track ( game , "time" ) # Show the value of the "defeated" property of the…" at bounding box center [446, 80] width 179 height 129
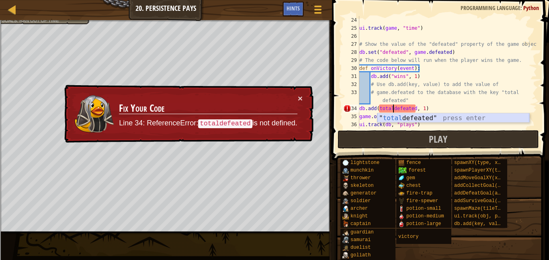
click at [416, 121] on div "" total defeated" press enter" at bounding box center [453, 127] width 152 height 29
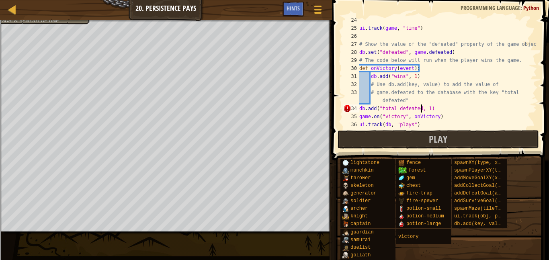
scroll to position [4, 9]
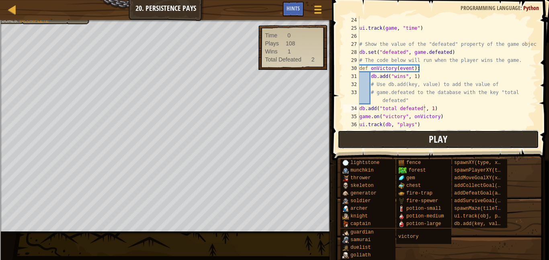
click at [430, 141] on span "Play" at bounding box center [438, 139] width 18 height 13
click at [454, 99] on div "ui . track ( game , "time" ) # Show the value of the "defeated" property of the…" at bounding box center [446, 80] width 179 height 129
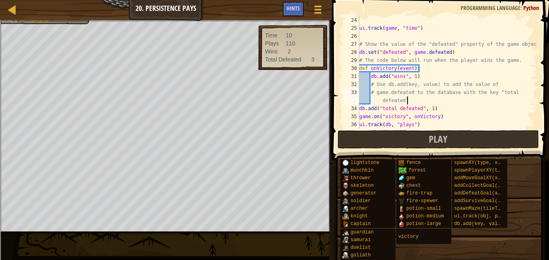
click at [454, 99] on div "ui . track ( game , "time" ) # Show the value of the "defeated" property of the…" at bounding box center [446, 80] width 179 height 129
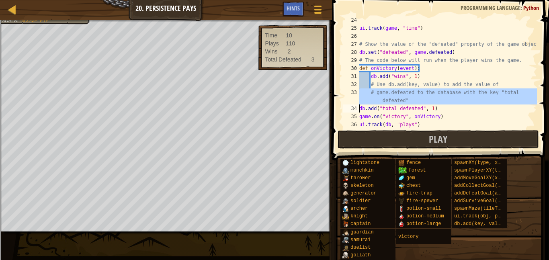
click at [454, 99] on div "ui . track ( game , "time" ) # Show the value of the "defeated" property of the…" at bounding box center [446, 72] width 179 height 112
click at [454, 99] on div "ui . track ( game , "time" ) # Show the value of the "defeated" property of the…" at bounding box center [446, 80] width 179 height 129
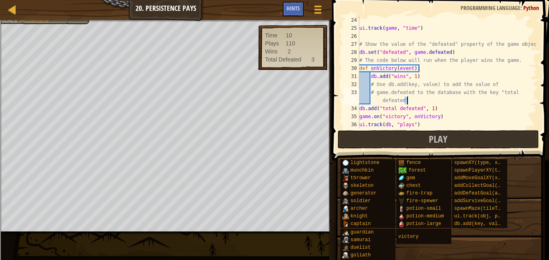
click at [454, 99] on div "ui . track ( game , "time" ) # Show the value of the "defeated" property of the…" at bounding box center [446, 80] width 179 height 129
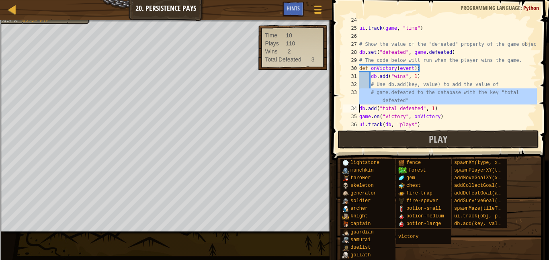
click at [454, 99] on div "ui . track ( game , "time" ) # Show the value of the "defeated" property of the…" at bounding box center [446, 72] width 179 height 112
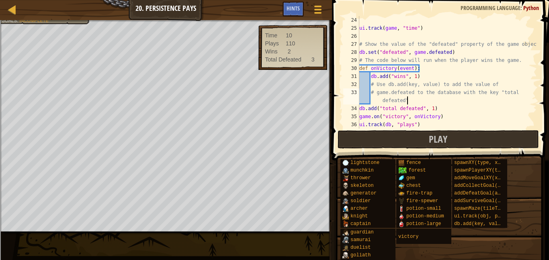
click at [454, 99] on div "ui . track ( game , "time" ) # Show the value of the "defeated" property of the…" at bounding box center [446, 80] width 179 height 129
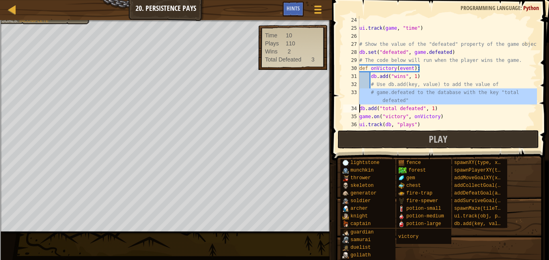
click at [454, 99] on div "ui . track ( game , "time" ) # Show the value of the "defeated" property of the…" at bounding box center [446, 72] width 179 height 112
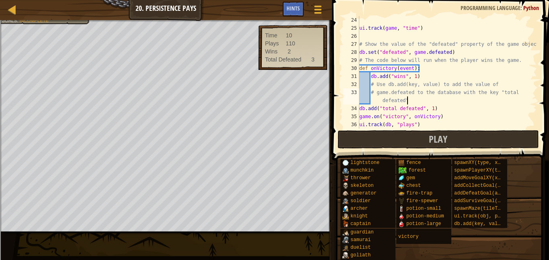
click at [454, 99] on div "ui . track ( game , "time" ) # Show the value of the "defeated" property of the…" at bounding box center [446, 80] width 179 height 129
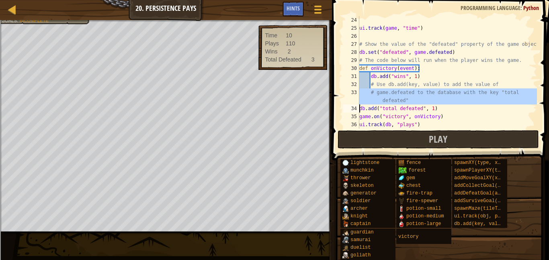
click at [454, 99] on div "ui . track ( game , "time" ) # Show the value of the "defeated" property of the…" at bounding box center [446, 72] width 179 height 112
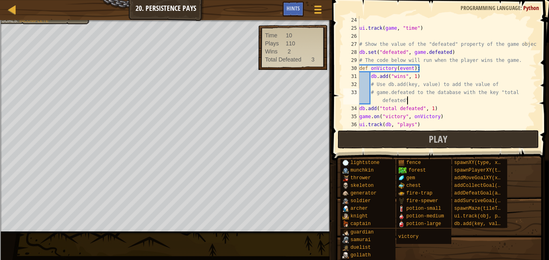
click at [454, 99] on div "ui . track ( game , "time" ) # Show the value of the "defeated" property of the…" at bounding box center [446, 80] width 179 height 129
click at [454, 99] on div "ui . track ( game , "time" ) # Show the value of the "defeated" property of the…" at bounding box center [446, 72] width 179 height 112
click at [454, 99] on div "ui . track ( game , "time" ) # Show the value of the "defeated" property of the…" at bounding box center [446, 80] width 179 height 129
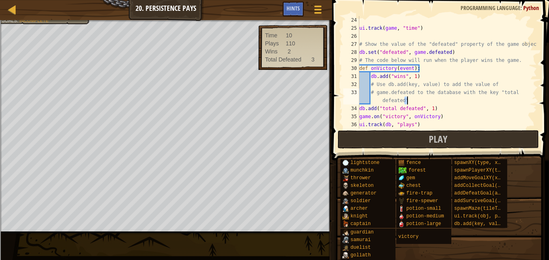
click at [454, 99] on div "ui . track ( game , "time" ) # Show the value of the "defeated" property of the…" at bounding box center [446, 72] width 179 height 112
click at [454, 99] on div "ui . track ( game , "time" ) # Show the value of the "defeated" property of the…" at bounding box center [446, 80] width 179 height 129
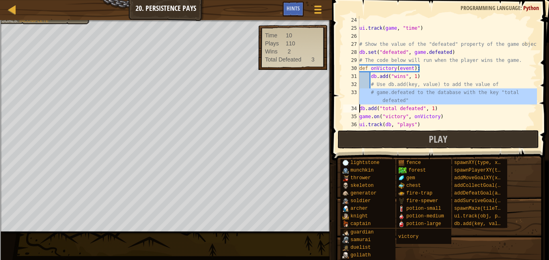
click at [454, 99] on div "ui . track ( game , "time" ) # Show the value of the "defeated" property of the…" at bounding box center [446, 72] width 179 height 112
click at [454, 99] on div "ui . track ( game , "time" ) # Show the value of the "defeated" property of the…" at bounding box center [446, 80] width 179 height 129
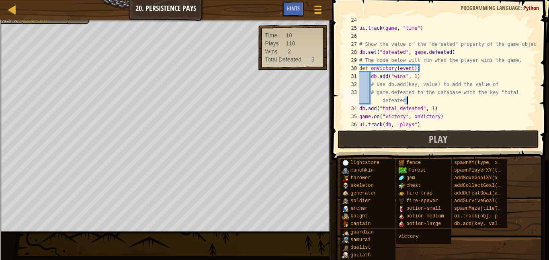
click at [454, 99] on div "ui . track ( game , "time" ) # Show the value of the "defeated" property of the…" at bounding box center [446, 80] width 179 height 129
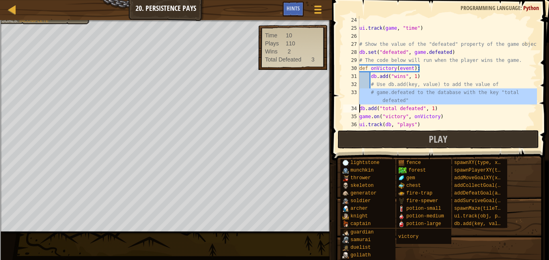
click at [454, 99] on div "ui . track ( game , "time" ) # Show the value of the "defeated" property of the…" at bounding box center [446, 72] width 179 height 112
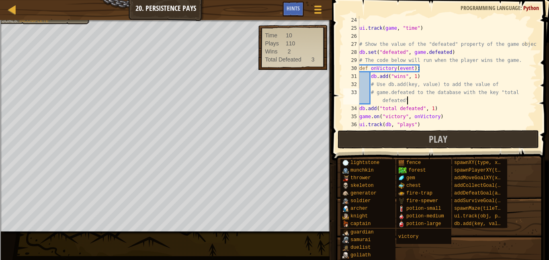
click at [454, 99] on div "ui . track ( game , "time" ) # Show the value of the "defeated" property of the…" at bounding box center [446, 80] width 179 height 129
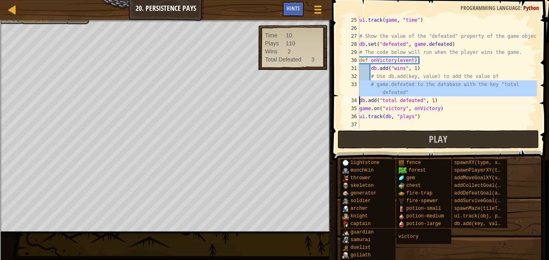
scroll to position [193, 0]
click at [405, 100] on div "ui . track ( game , "time" ) # Show the value of the "defeated" property of the…" at bounding box center [446, 80] width 179 height 129
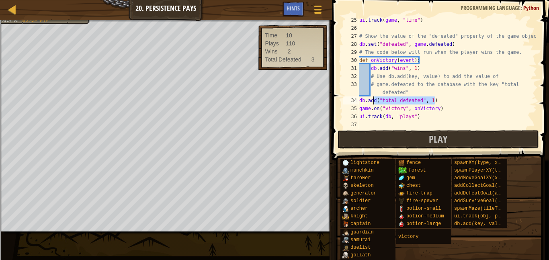
drag, startPoint x: 443, startPoint y: 97, endPoint x: 371, endPoint y: 97, distance: 71.9
click at [371, 97] on div "ui . track ( game , "time" ) # Show the value of the "defeated" property of the…" at bounding box center [446, 80] width 179 height 129
click at [427, 69] on div "ui . track ( game , "time" ) # Show the value of the "defeated" property of the…" at bounding box center [446, 80] width 179 height 129
type textarea "ui.track(db, "plays")"
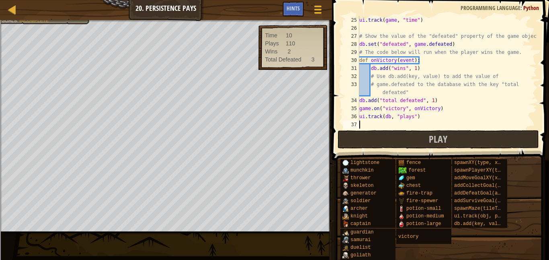
scroll to position [4, 0]
click at [447, 142] on button "Play" at bounding box center [437, 139] width 201 height 18
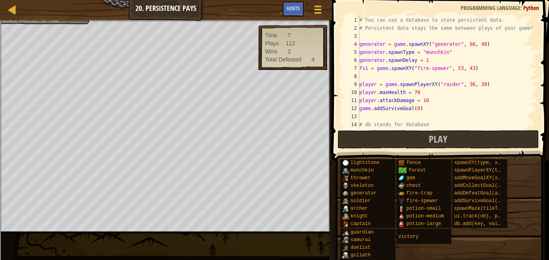
click at [467, 43] on div "# You can use a database to store persistent data. # Persistent data stays the …" at bounding box center [446, 80] width 179 height 129
click at [461, 66] on div "# You can use a database to store persistent data. # Persistent data stays the …" at bounding box center [446, 80] width 179 height 129
type textarea "fs1 = game.spawnXY("fire-spewer", 53, 43)"
click at [479, 38] on div "# You can use a database to store persistent data. # Persistent data stays the …" at bounding box center [446, 80] width 179 height 129
